Goal: Task Accomplishment & Management: Complete application form

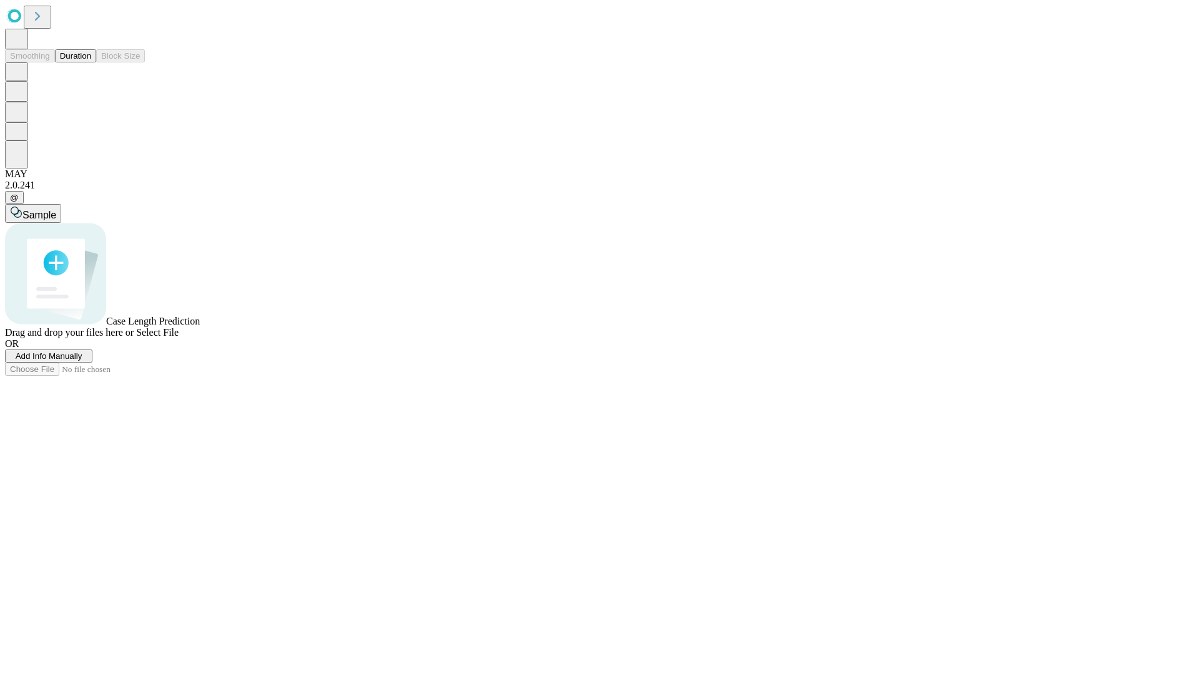
click at [91, 62] on button "Duration" at bounding box center [75, 55] width 41 height 13
click at [82, 361] on span "Add Info Manually" at bounding box center [49, 356] width 67 height 9
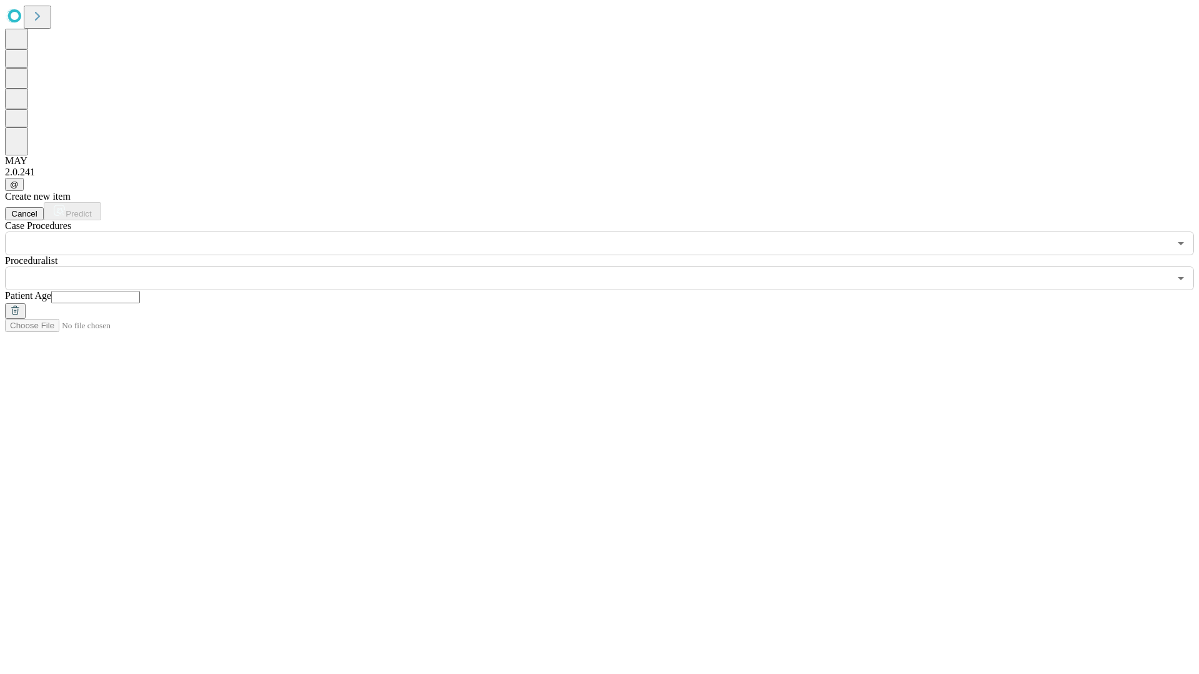
click at [140, 291] on input "text" at bounding box center [95, 297] width 89 height 12
type input "*"
click at [608, 267] on input "text" at bounding box center [587, 279] width 1165 height 24
